Goal: Find specific page/section: Find specific page/section

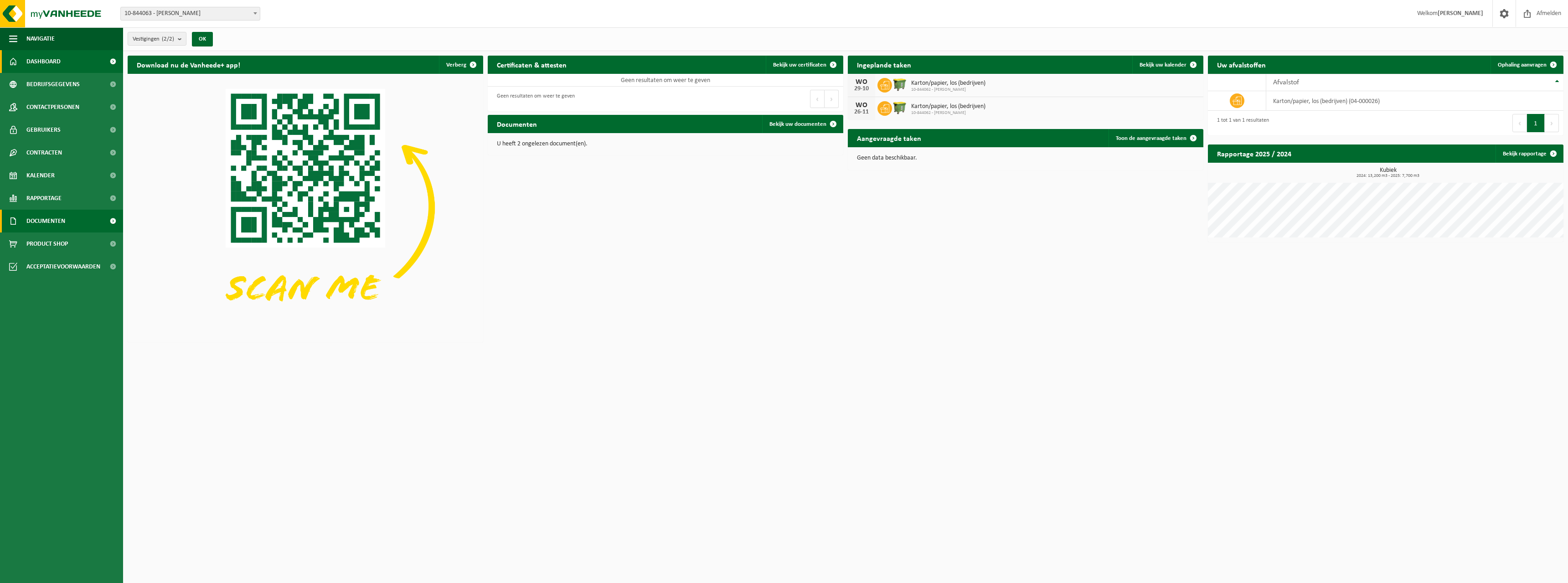
click at [47, 224] on span "Documenten" at bounding box center [45, 221] width 39 height 23
click at [52, 239] on link "Facturen" at bounding box center [61, 243] width 118 height 17
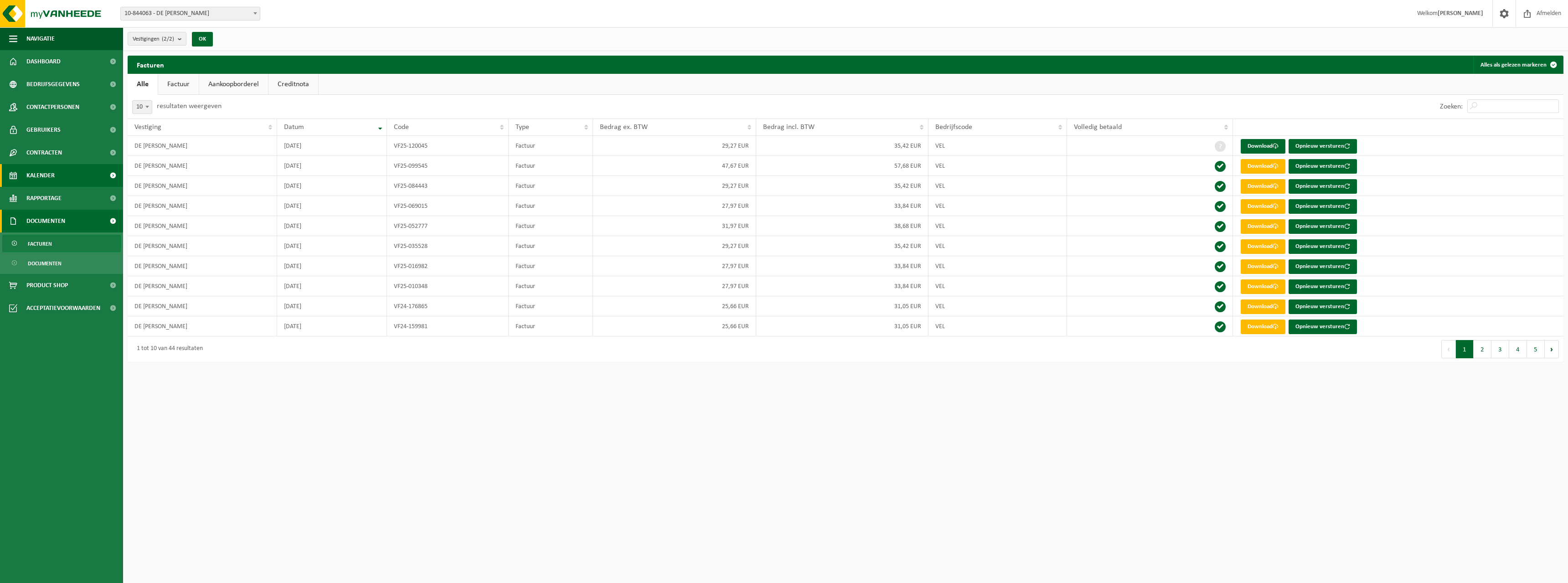
click at [56, 170] on link "Kalender" at bounding box center [61, 176] width 123 height 23
